Goal: Task Accomplishment & Management: Complete application form

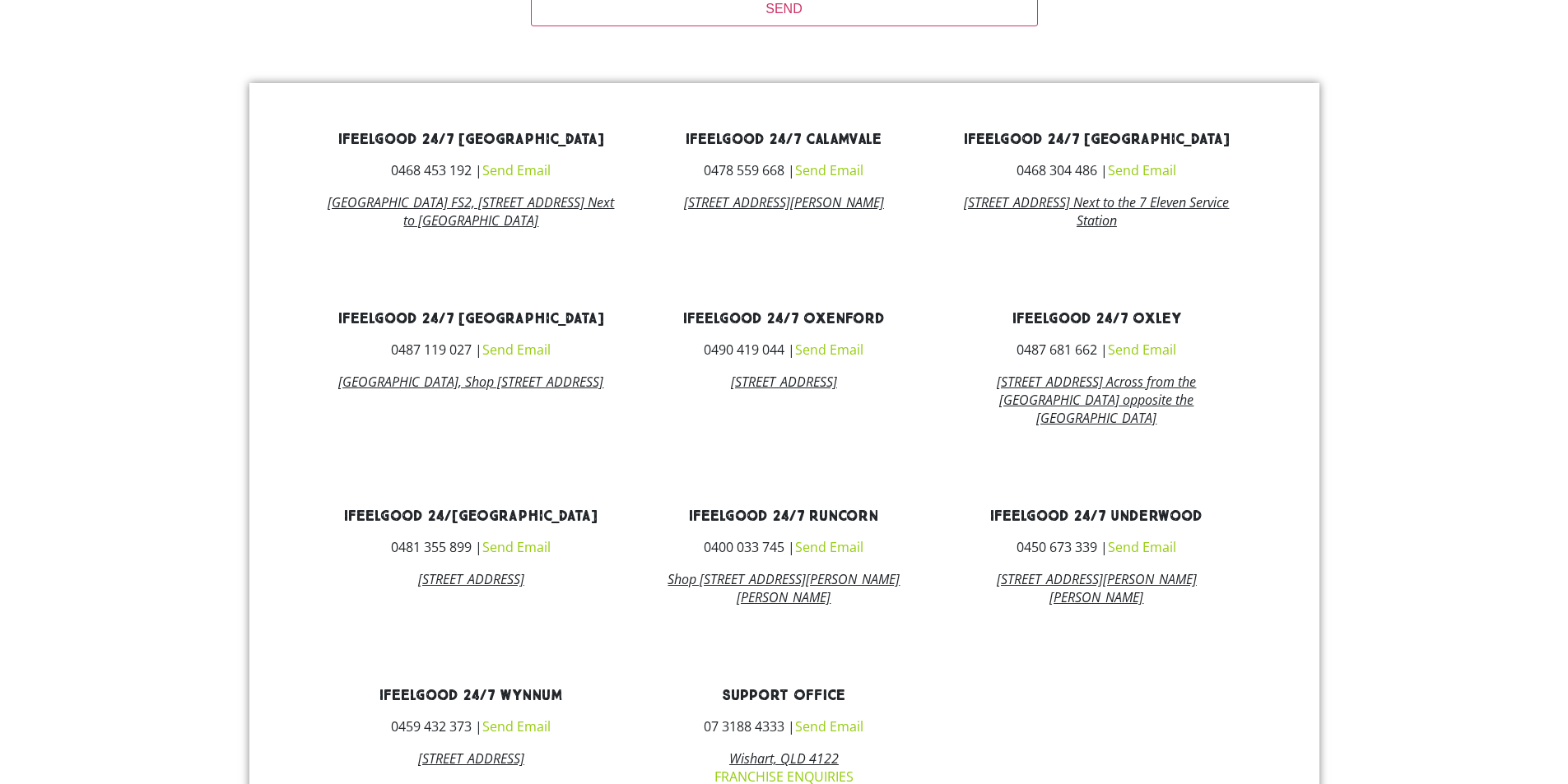
click at [527, 359] on link "Send Email" at bounding box center [516, 350] width 69 height 19
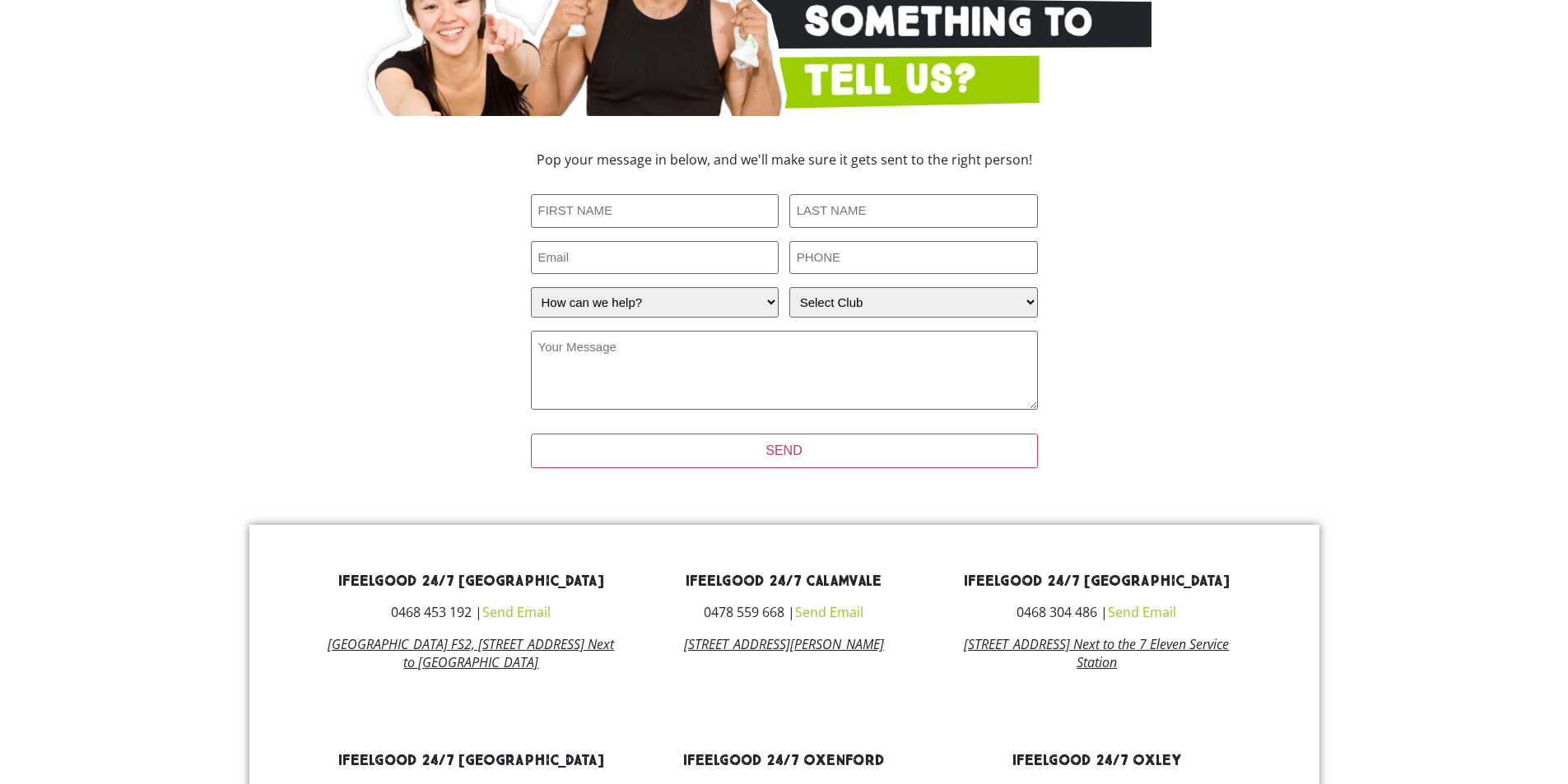
scroll to position [259, 0]
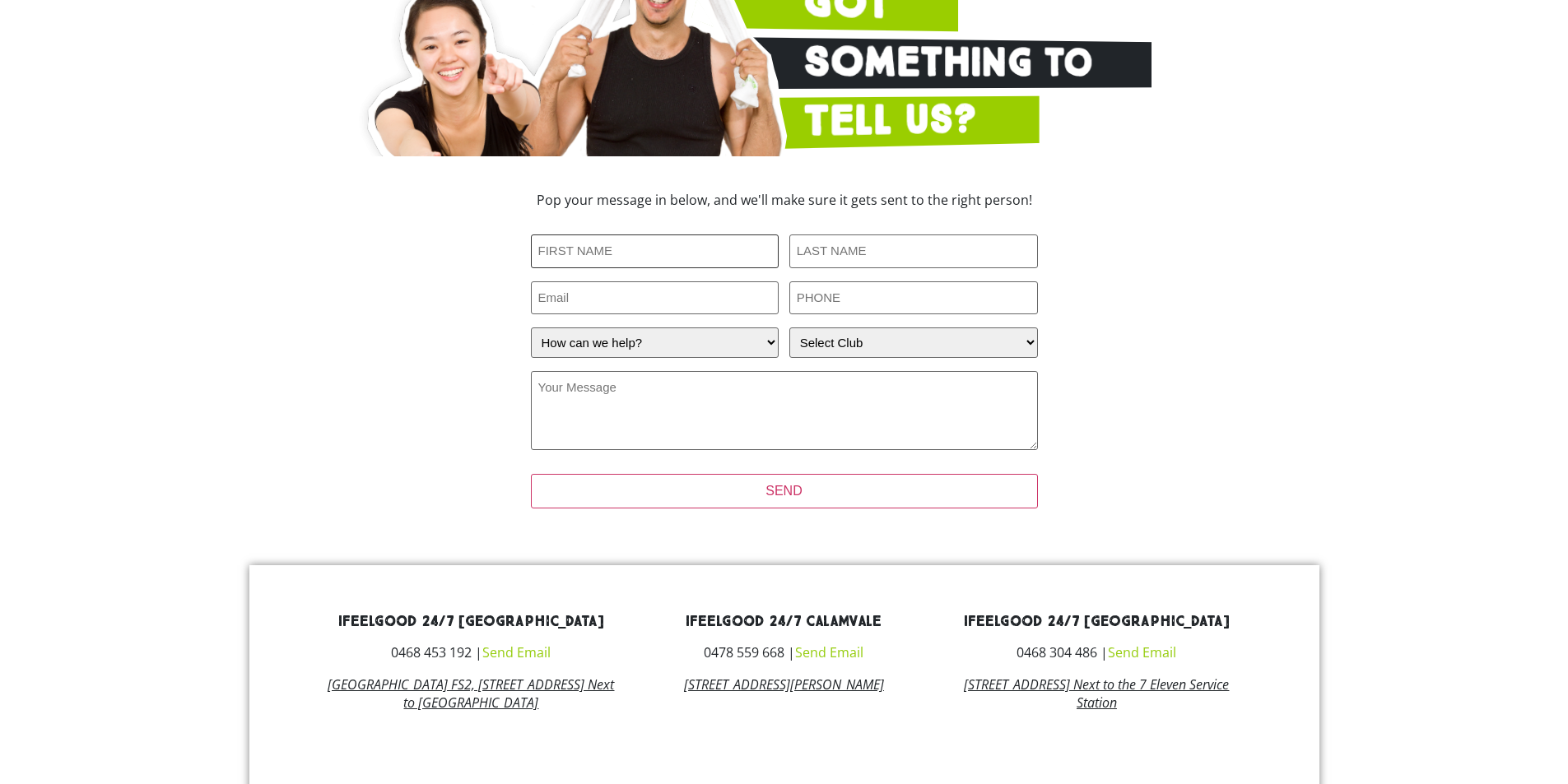
click at [609, 257] on input "First Name (Required)" at bounding box center [656, 251] width 249 height 33
type input "Ciara"
type input "Rohan"
type input "ciararohan02@gmail.com"
type input "0481586757"
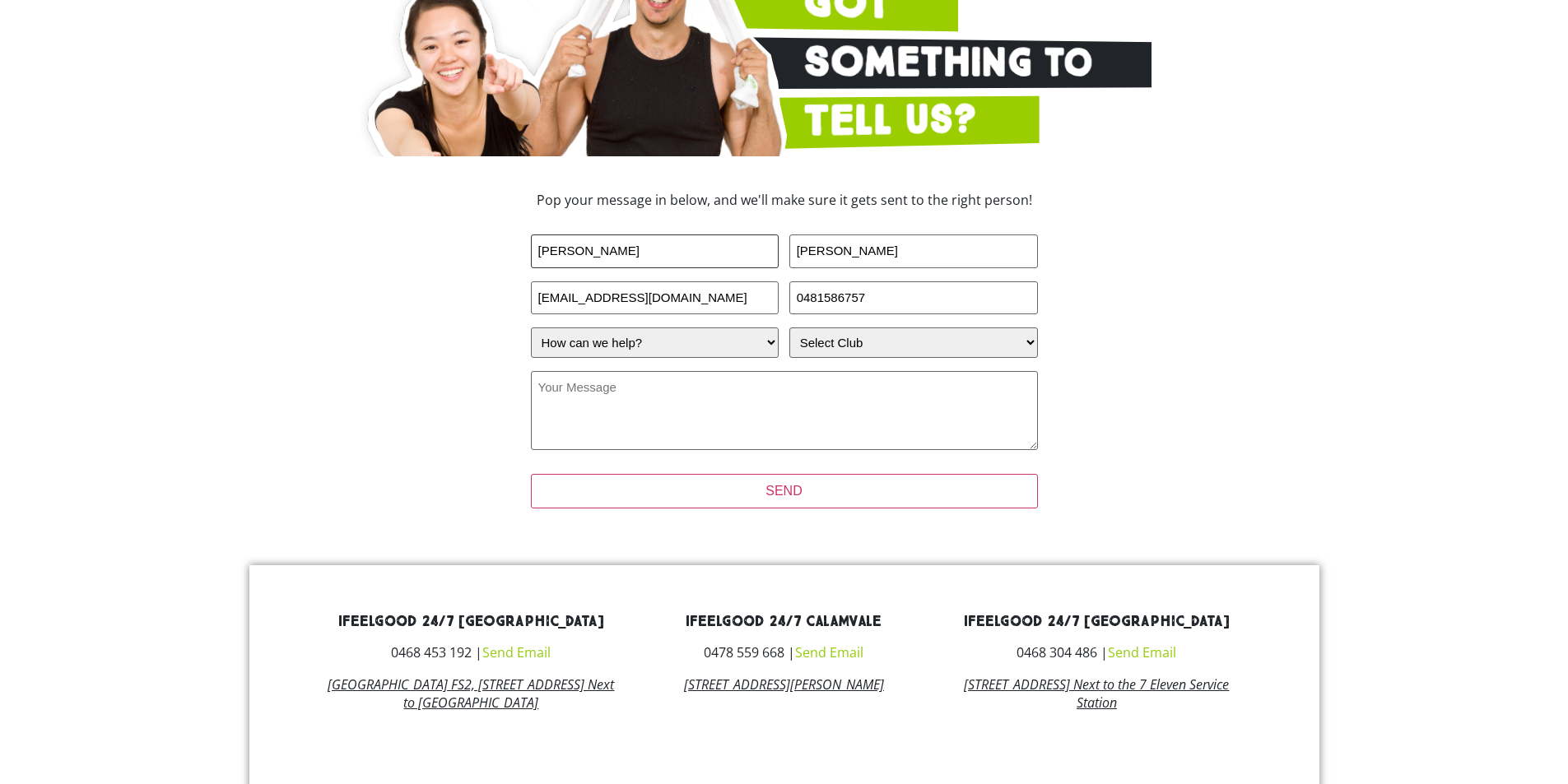
click at [555, 249] on input "[PERSON_NAME]" at bounding box center [656, 251] width 249 height 33
click at [1100, 360] on div "Pop your message in below, and we'll make sure it gets sent to the right person…" at bounding box center [784, 360] width 741 height 351
click at [1026, 336] on select "Select Club Alexandra Hills Calamvale Coopers Plains Middle Park Oxenford Oxley…" at bounding box center [914, 342] width 249 height 31
select select "[GEOGRAPHIC_DATA]"
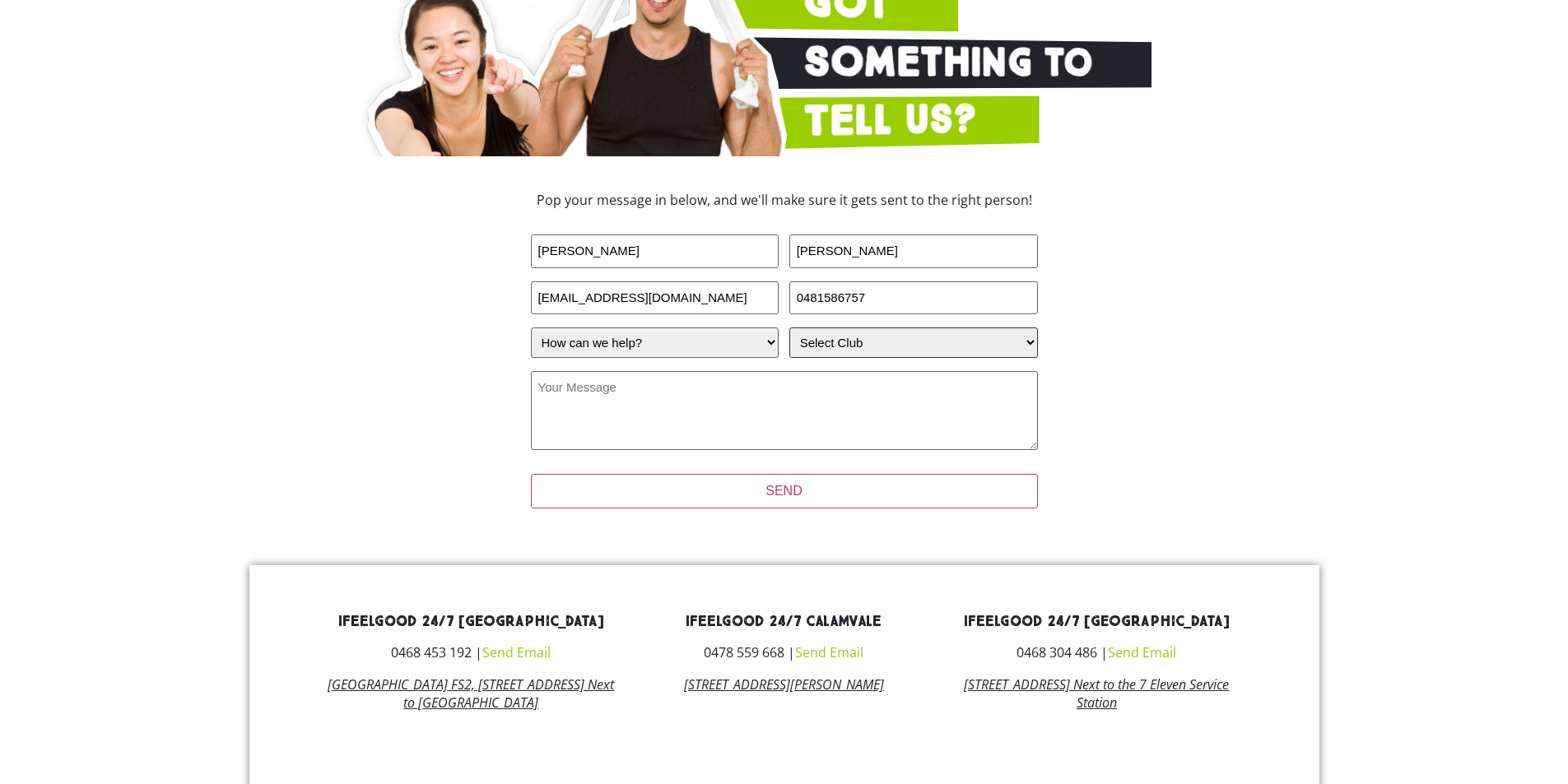
click at [790, 327] on select "Select Club Alexandra Hills Calamvale Coopers Plains Middle Park Oxenford Oxley…" at bounding box center [914, 342] width 249 height 31
click at [682, 348] on select "How can we help? I have a question about joining I'm a current member who has a…" at bounding box center [656, 342] width 249 height 31
click at [687, 349] on select "How can we help? I have a question about joining I'm a current member who has a…" at bounding box center [656, 342] width 249 height 31
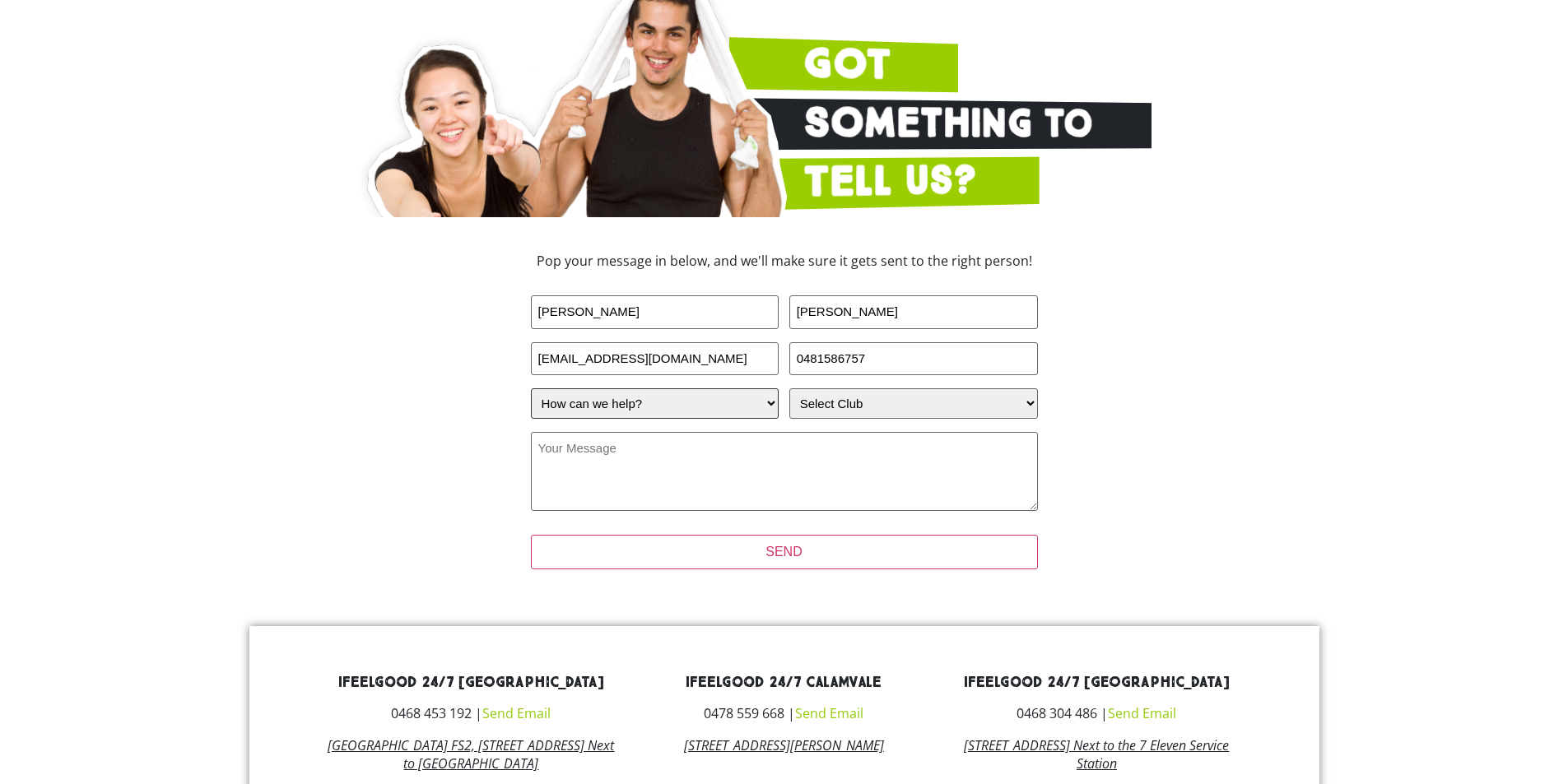
scroll to position [176, 0]
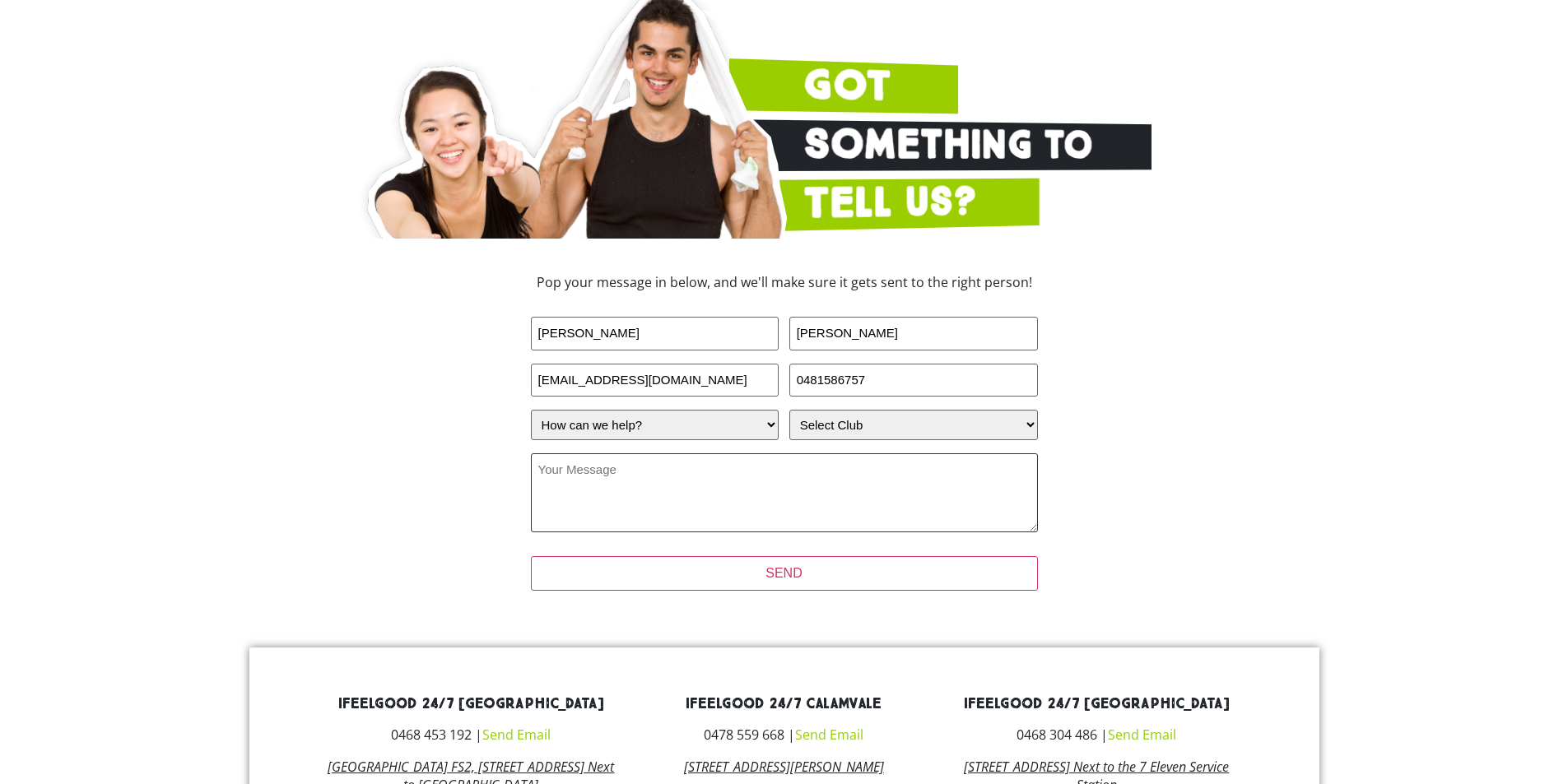
click at [819, 465] on textarea "Your Message (Required)" at bounding box center [784, 492] width 507 height 79
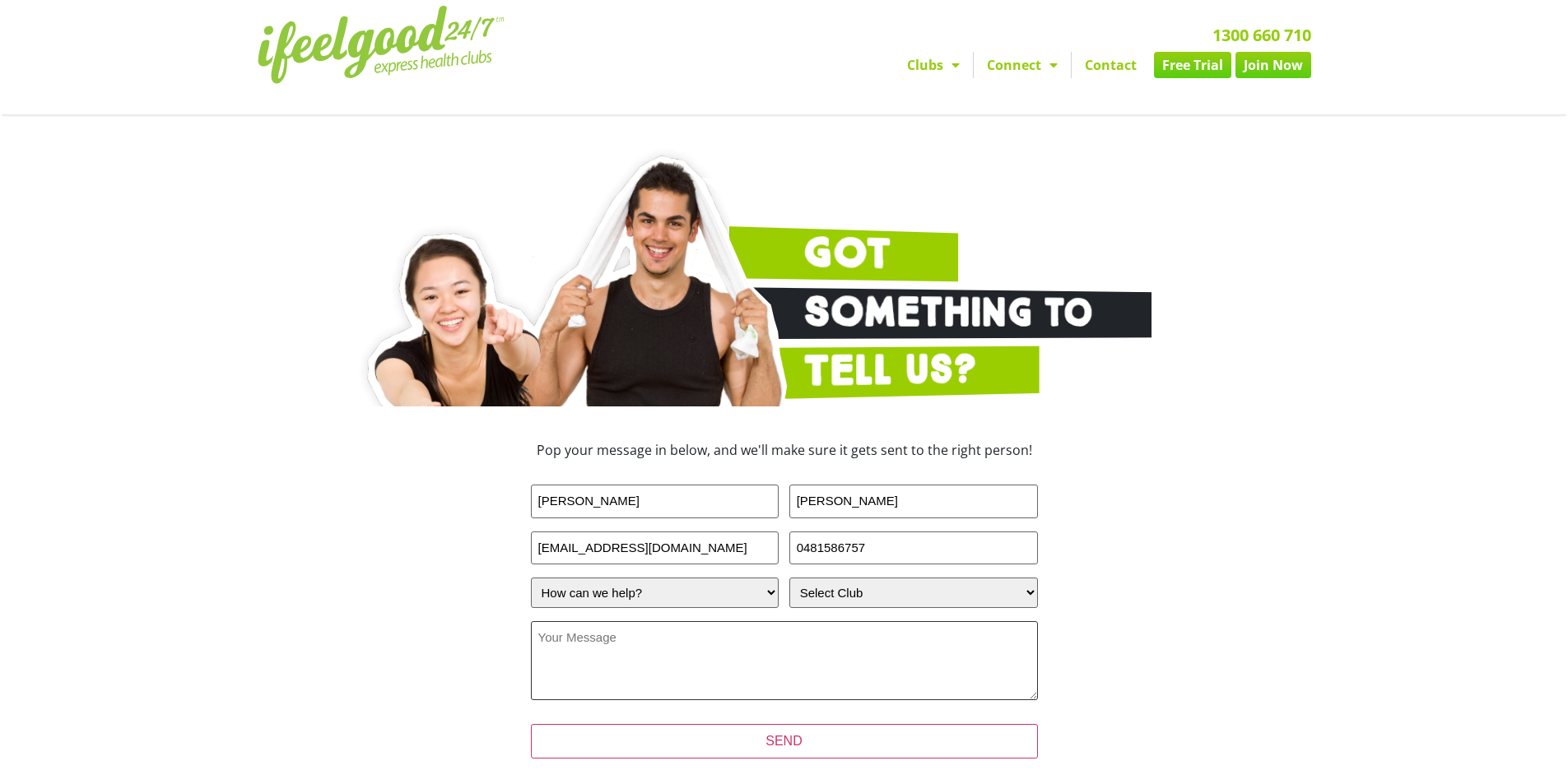
scroll to position [0, 0]
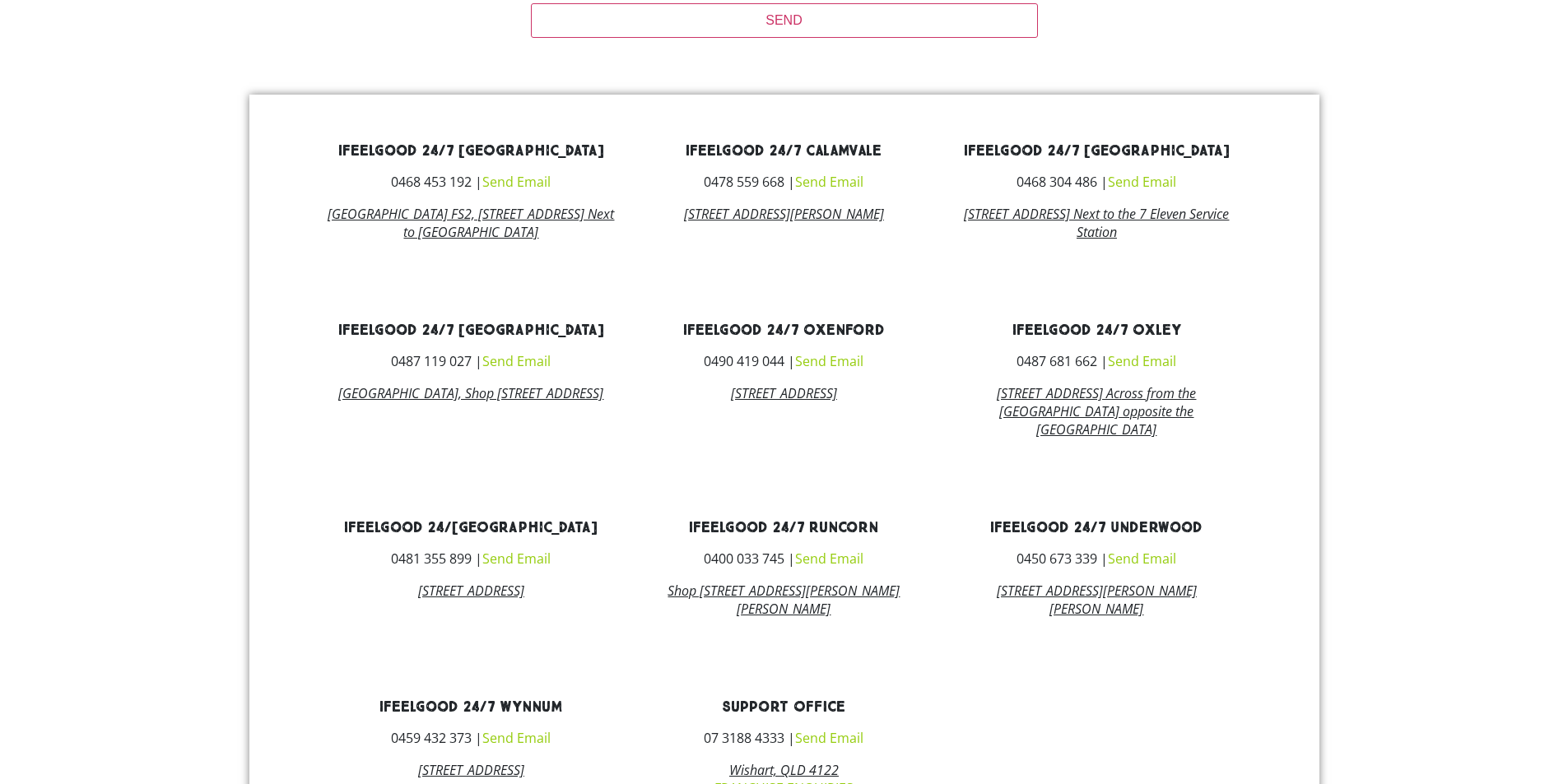
scroll to position [740, 0]
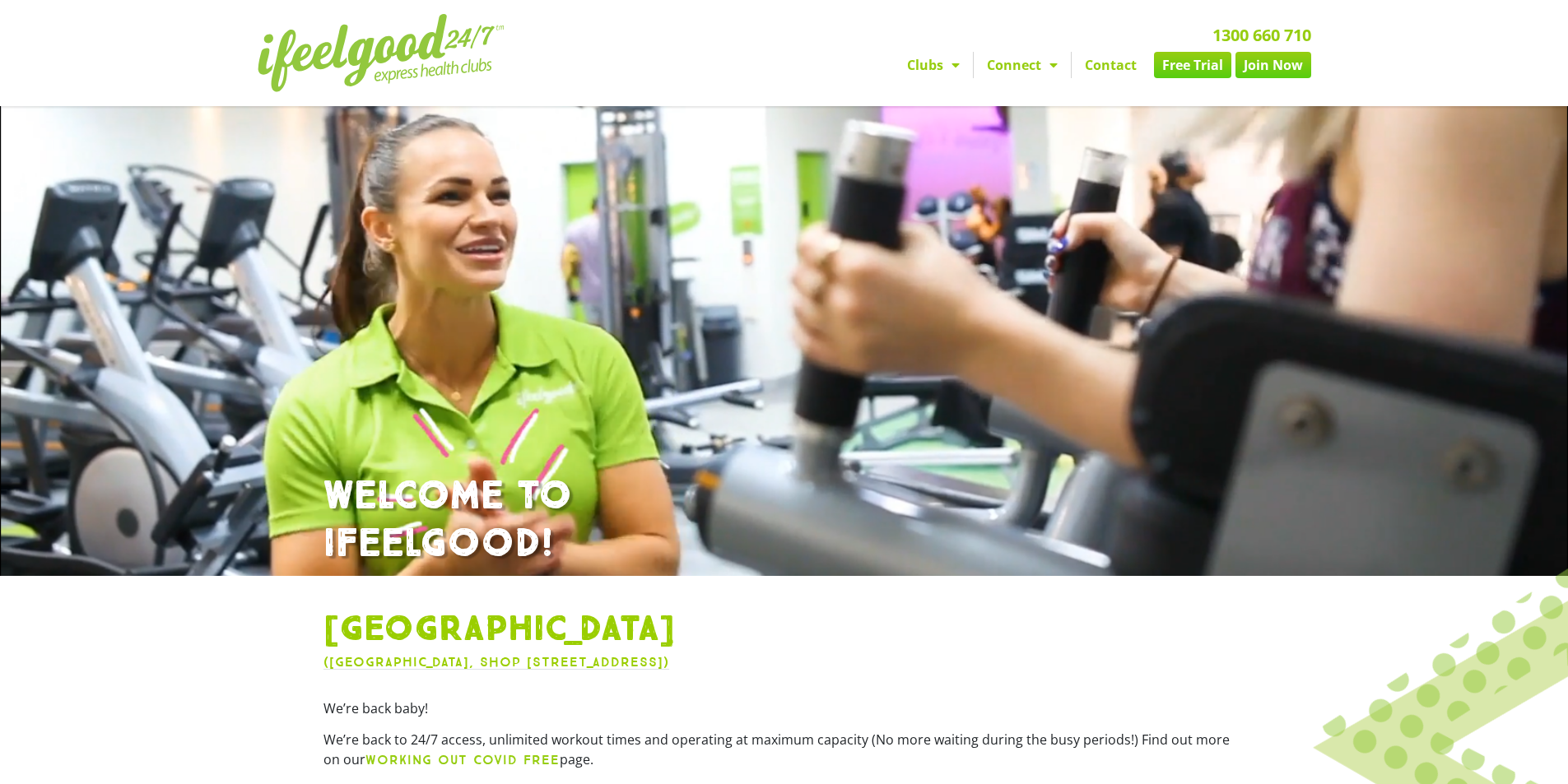
drag, startPoint x: 0, startPoint y: 0, endPoint x: 1331, endPoint y: 275, distance: 1359.1
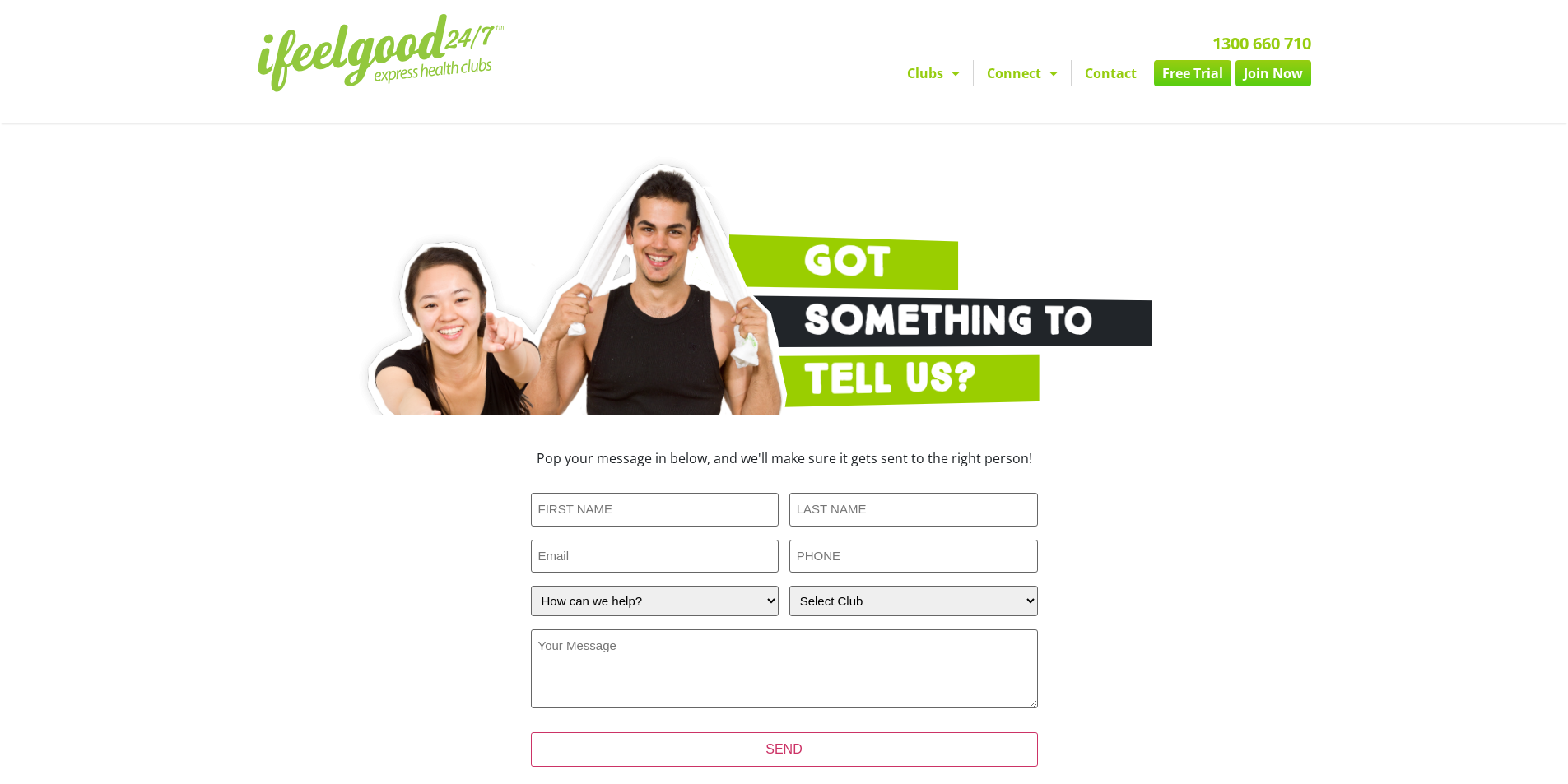
type input "[PERSON_NAME]"
type input "[EMAIL_ADDRESS][DOMAIN_NAME]"
type input "0481586757"
click at [859, 591] on select "Select Club Alexandra Hills Calamvale Coopers Plains Middle Park Oxenford Oxley…" at bounding box center [914, 601] width 249 height 31
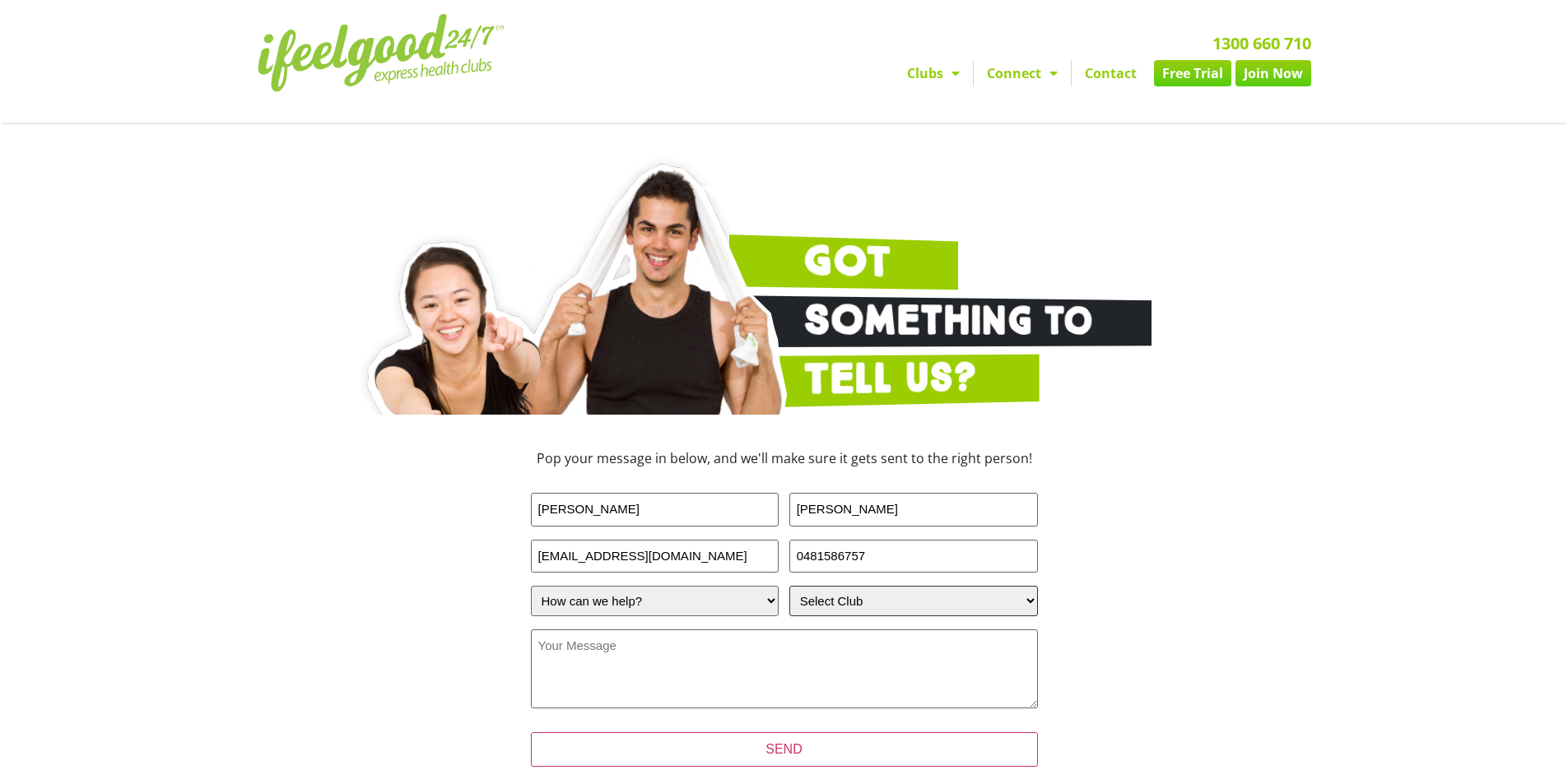
select select "[GEOGRAPHIC_DATA]"
click at [790, 586] on select "Select Club Alexandra Hills Calamvale Coopers Plains Middle Park Oxenford Oxley…" at bounding box center [914, 601] width 249 height 31
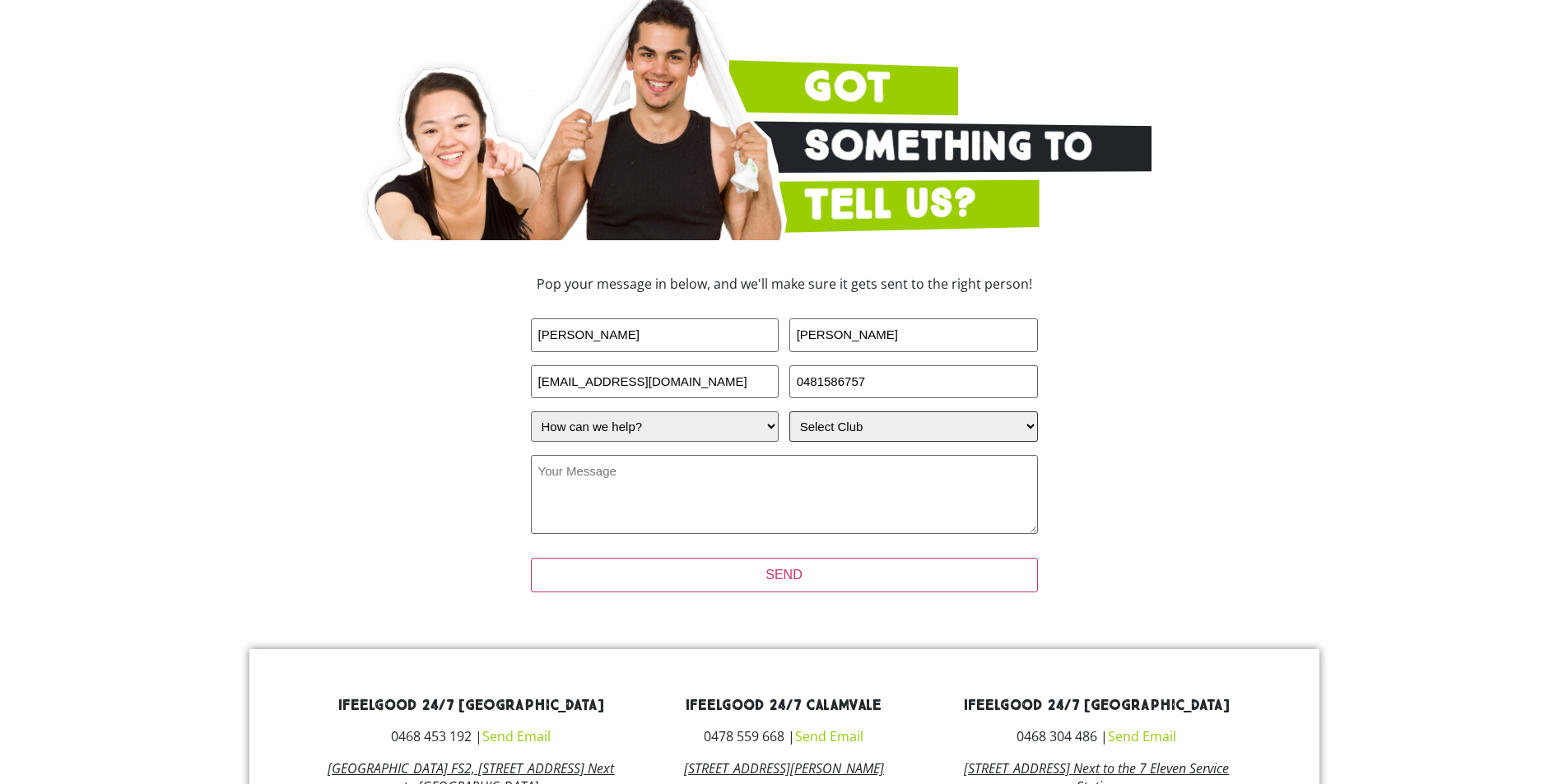
scroll to position [247, 0]
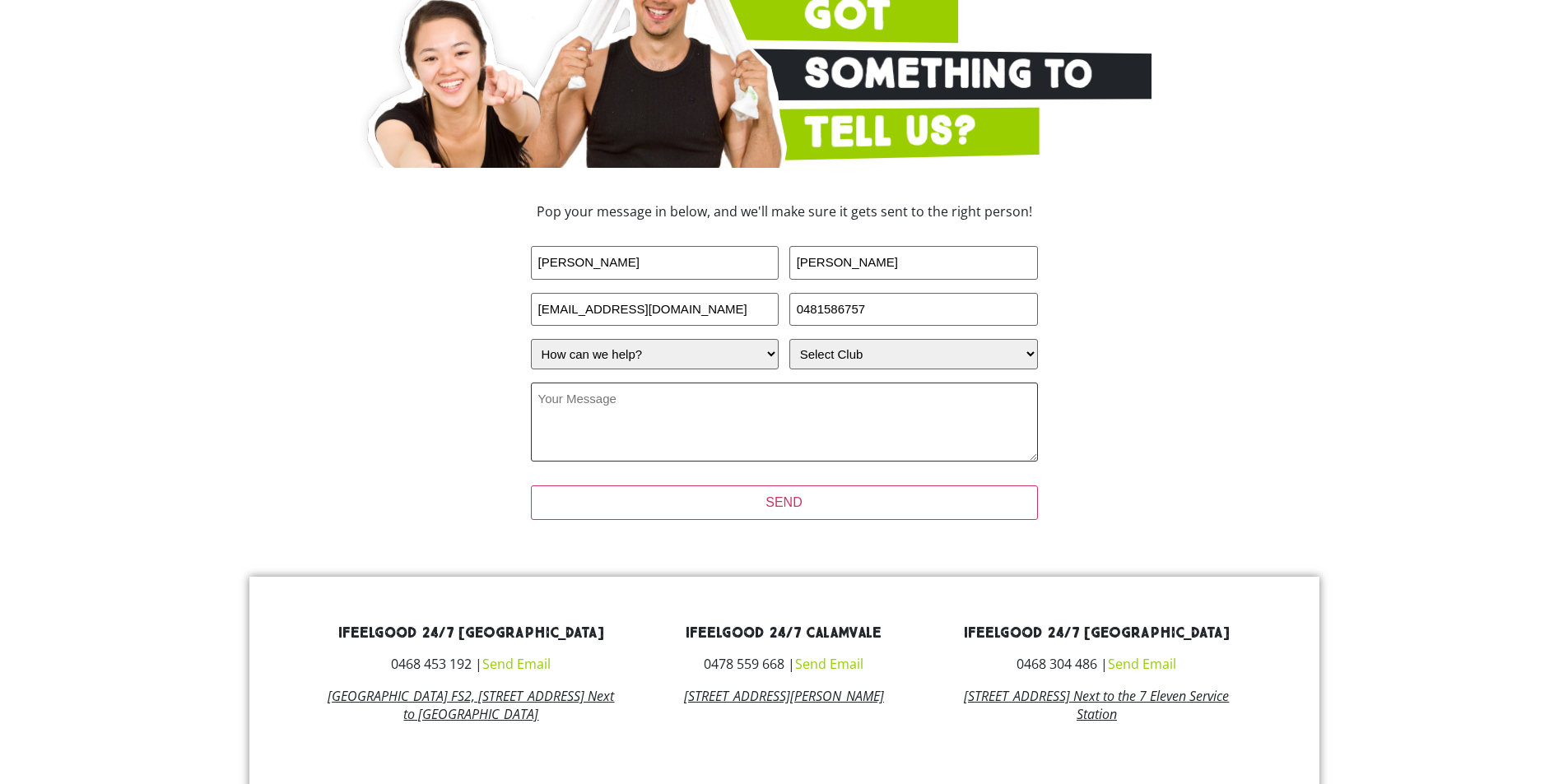
click at [805, 426] on textarea "Your Message (Required)" at bounding box center [784, 422] width 507 height 79
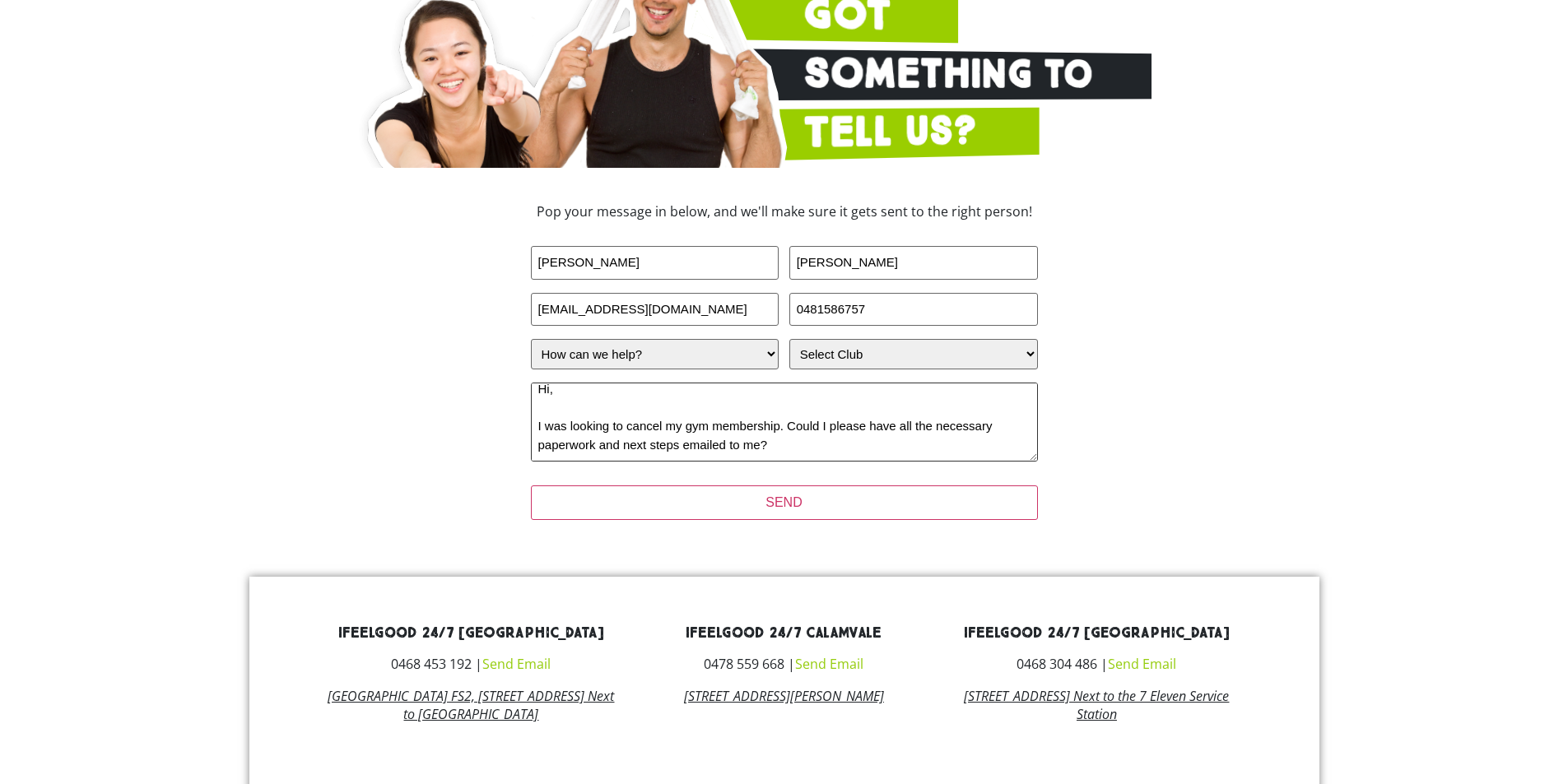
scroll to position [40, 0]
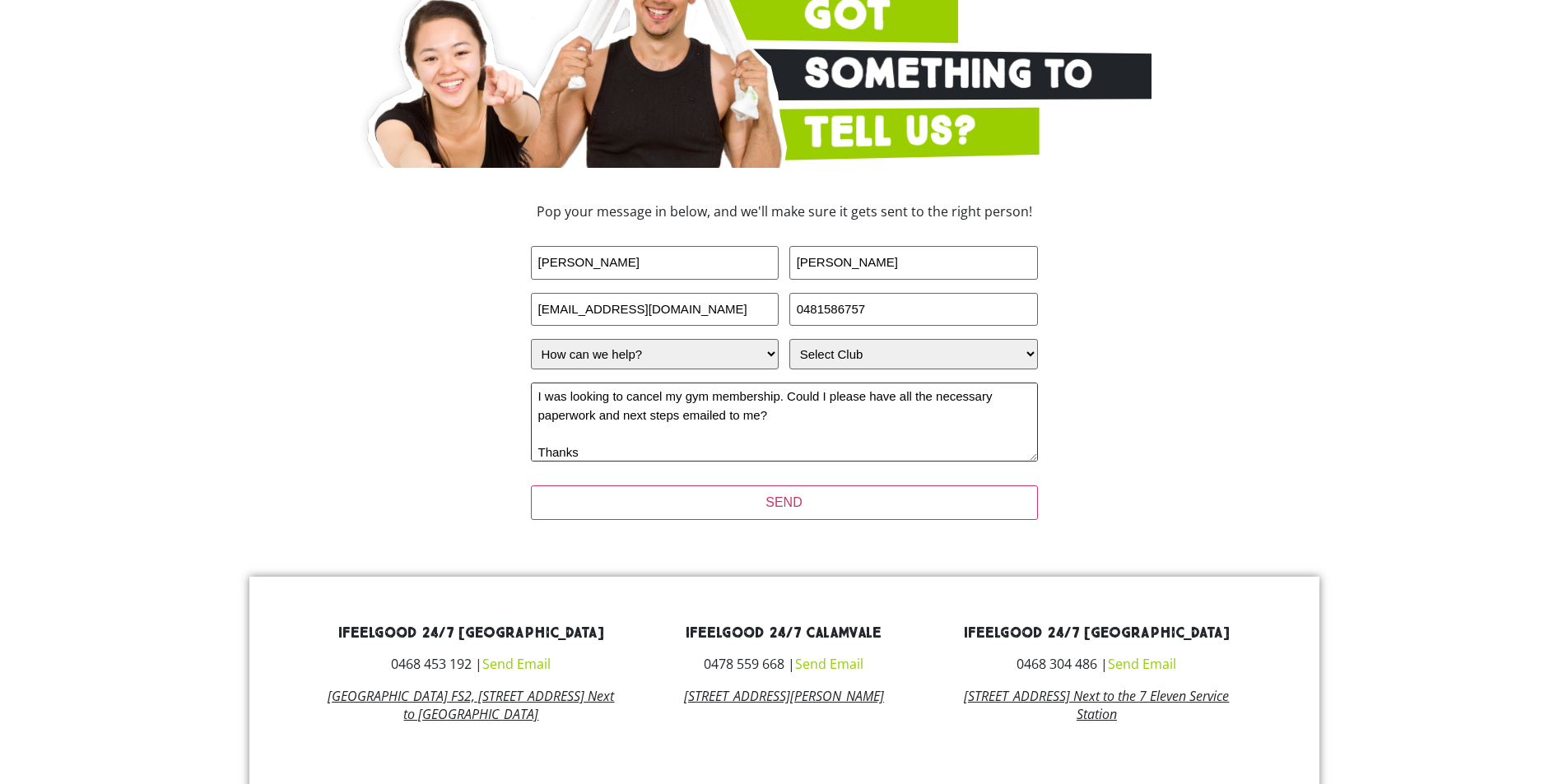
type textarea "Hi, I was looking to cancel my gym membership. Could I please have all the nece…"
click at [636, 269] on input "Ciara" at bounding box center [656, 262] width 249 height 33
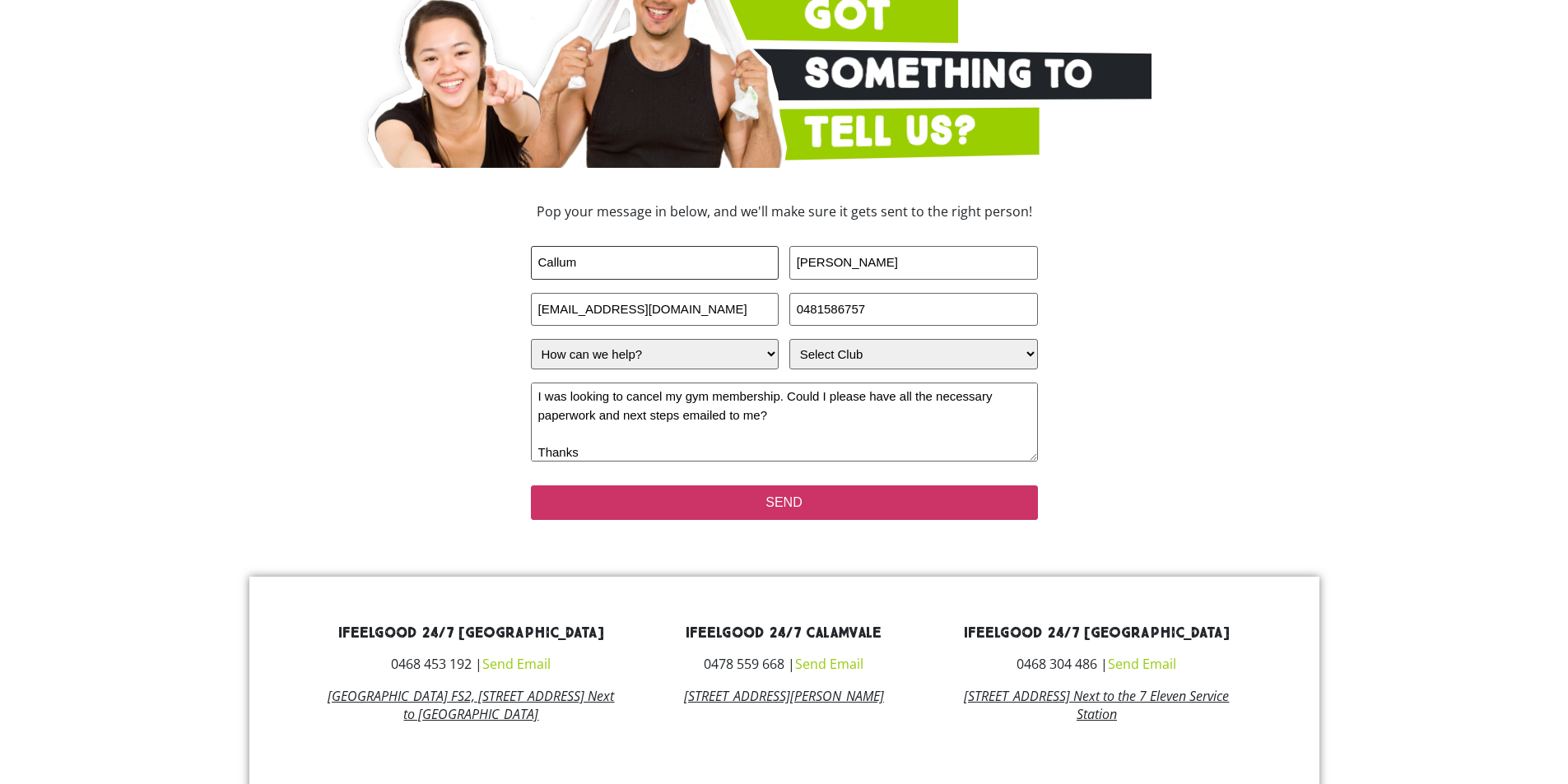
type input "Callum"
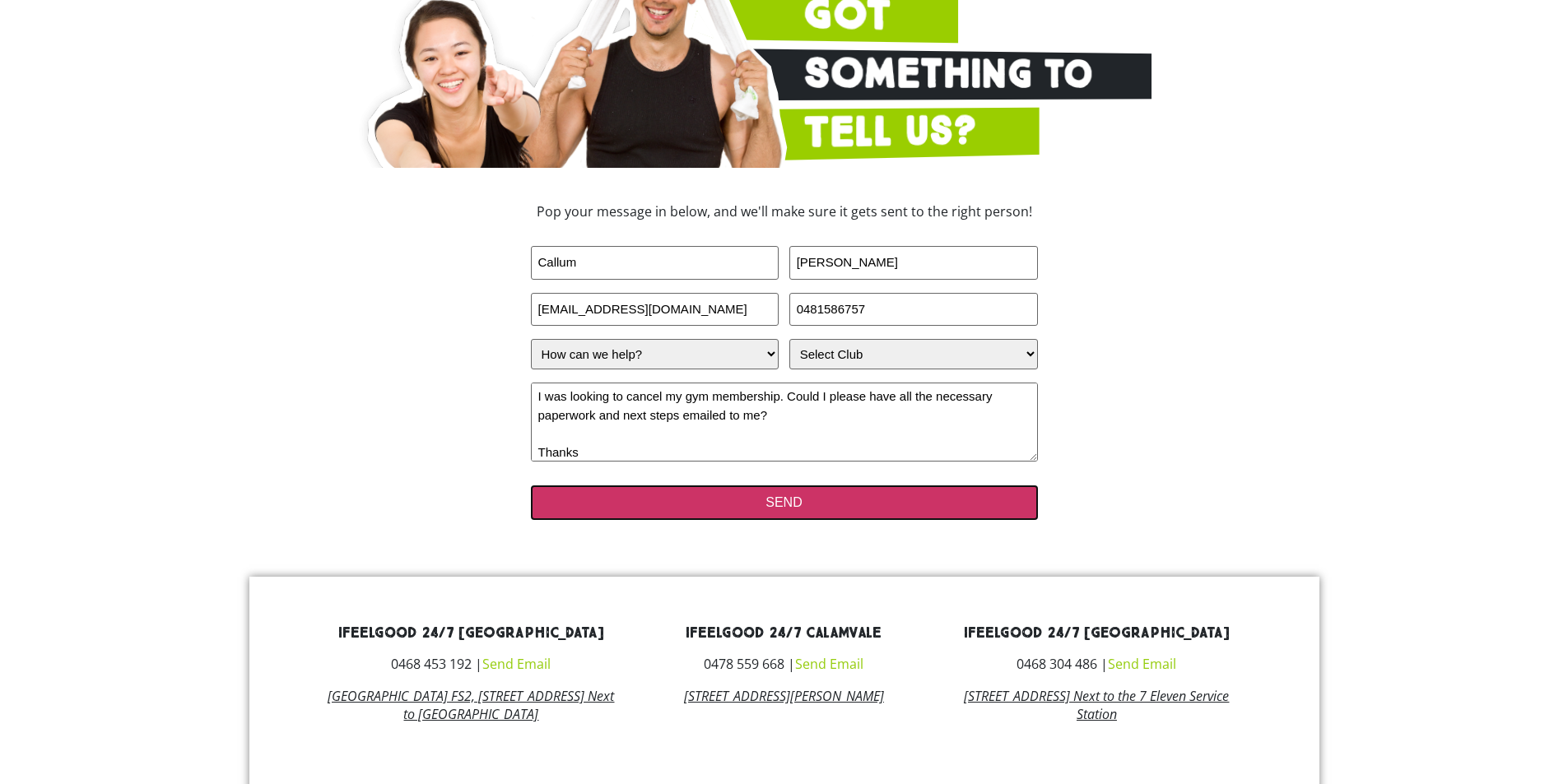
click at [819, 513] on input "SEND" at bounding box center [784, 502] width 507 height 34
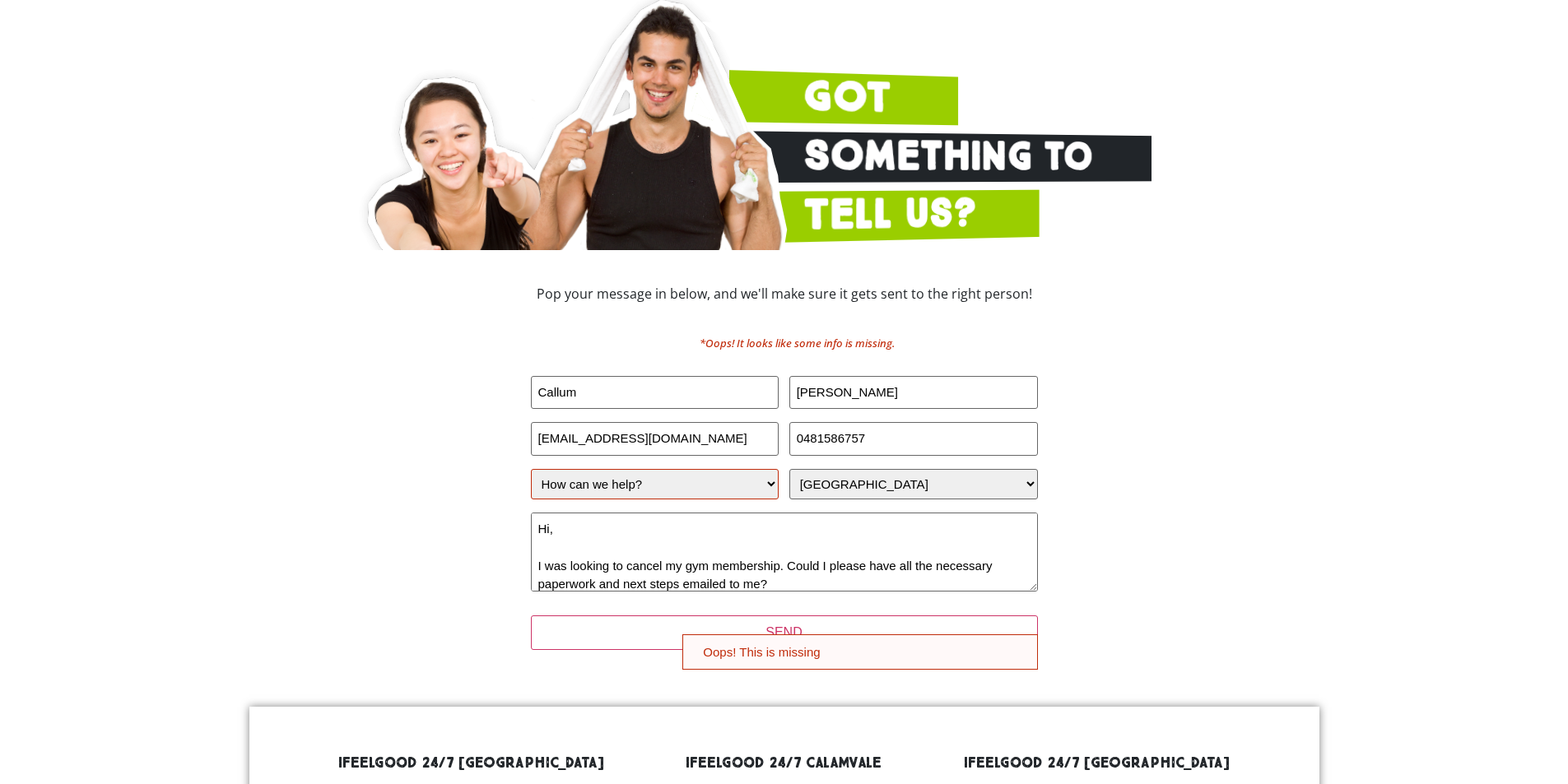
click at [756, 485] on select "How can we help? I have a question about joining I'm a current member who has a…" at bounding box center [656, 484] width 249 height 31
select select "I'm a current member who has an enquiry"
click at [531, 469] on select "How can we help? I have a question about joining I'm a current member who has a…" at bounding box center [656, 484] width 249 height 31
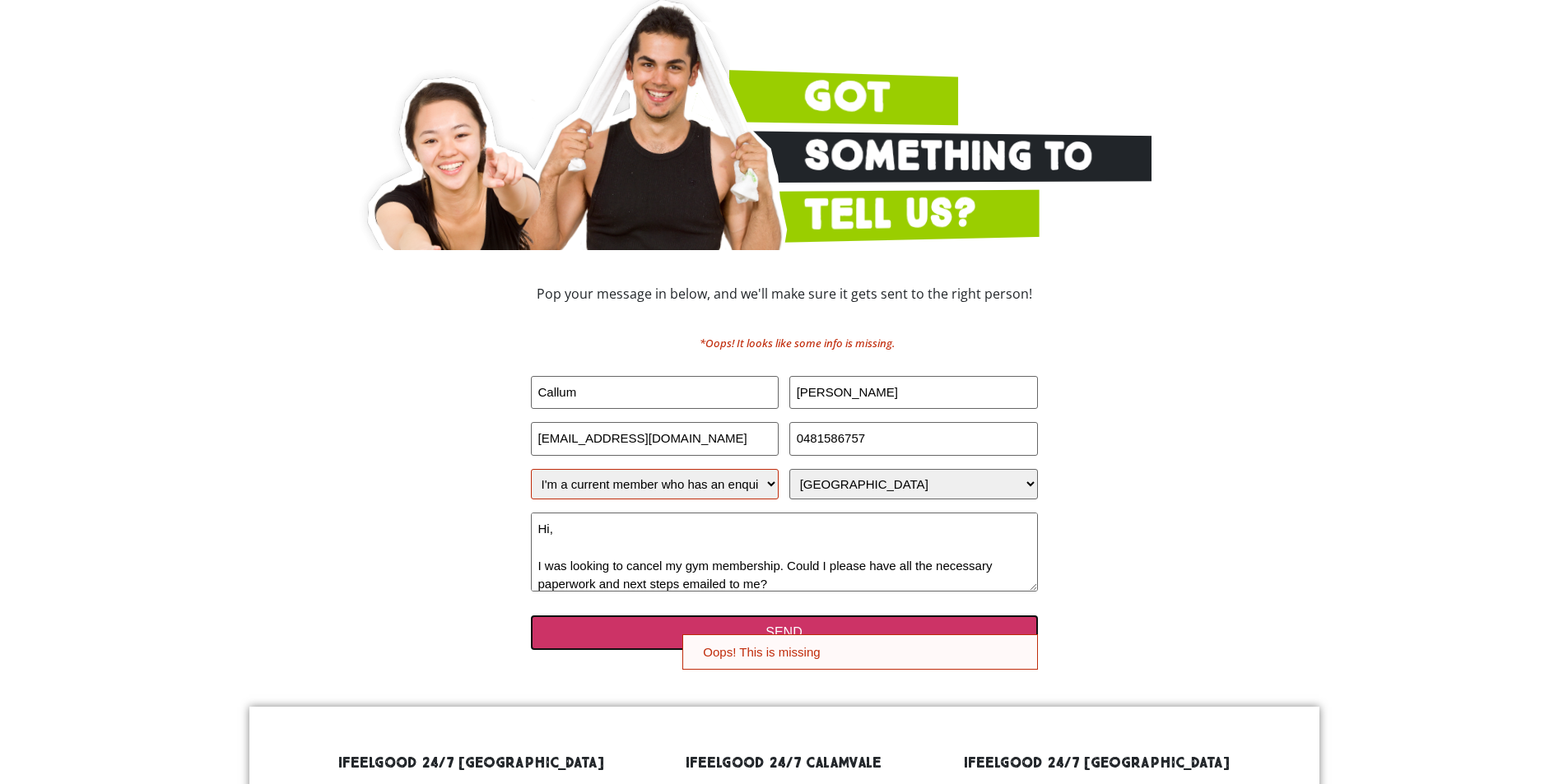
click at [851, 631] on input "SEND" at bounding box center [784, 632] width 507 height 34
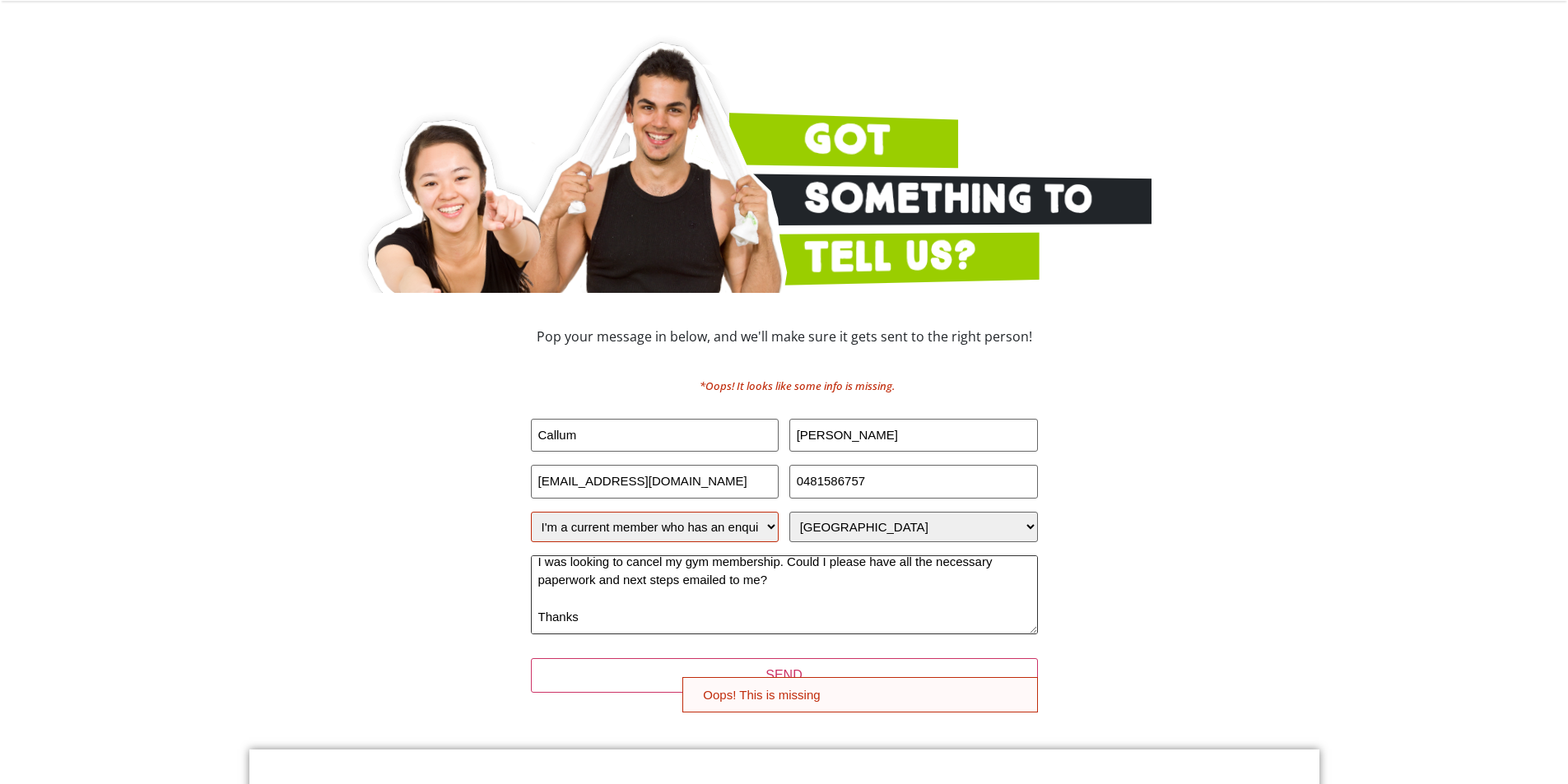
scroll to position [82, 0]
